Goal: Find contact information: Find contact information

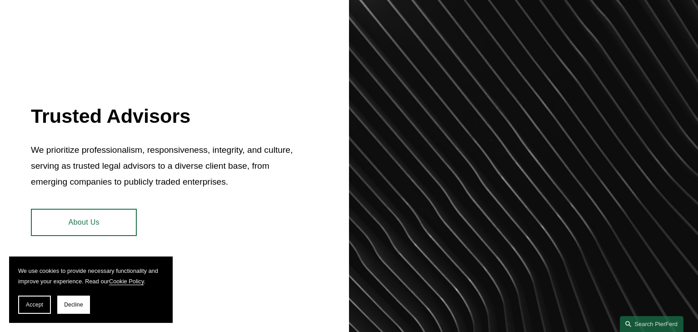
scroll to position [346, 0]
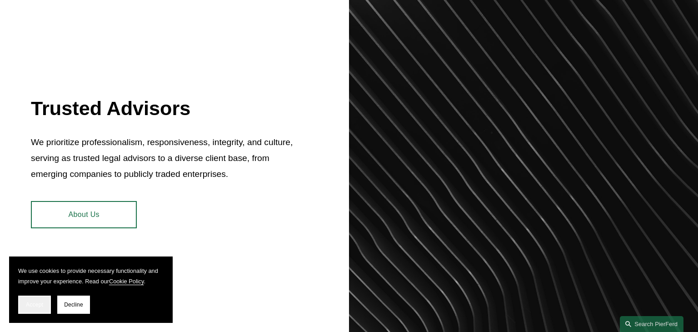
click at [29, 307] on span "Accept" at bounding box center [34, 304] width 17 height 6
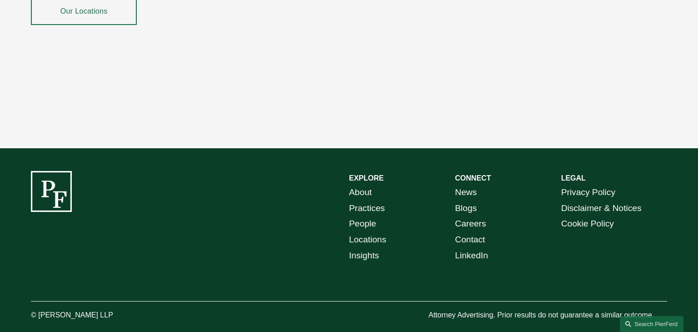
scroll to position [1664, 0]
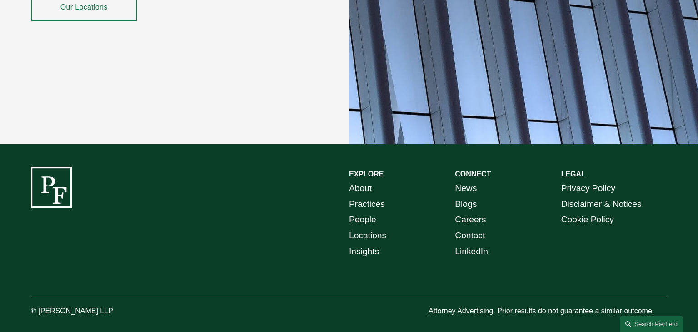
click at [465, 228] on link "Contact" at bounding box center [470, 236] width 30 height 16
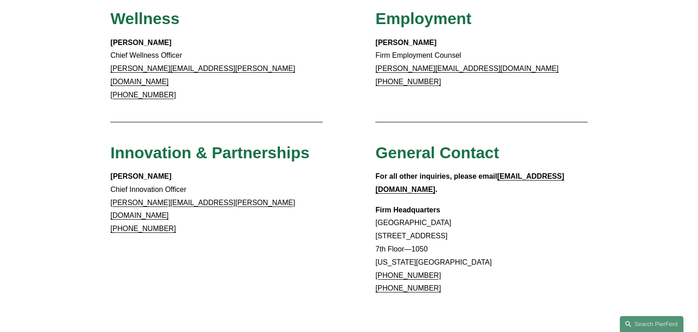
scroll to position [728, 0]
